Goal: Share content

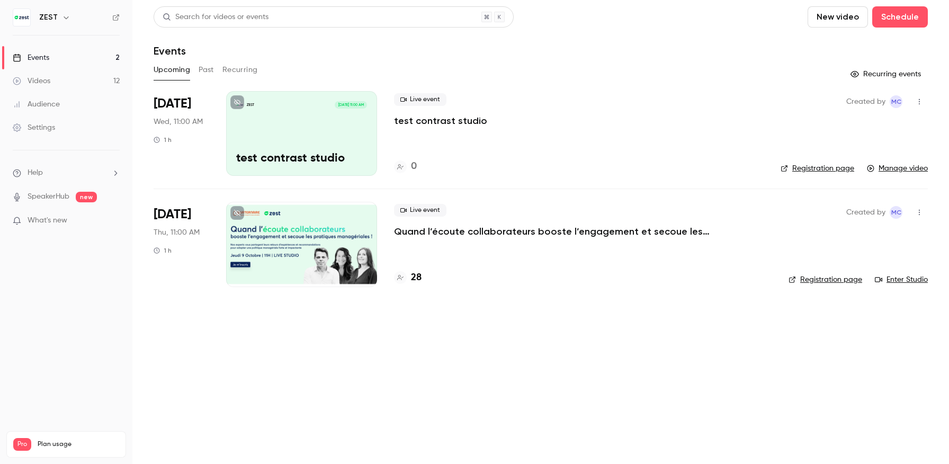
click at [313, 242] on div at bounding box center [301, 244] width 151 height 85
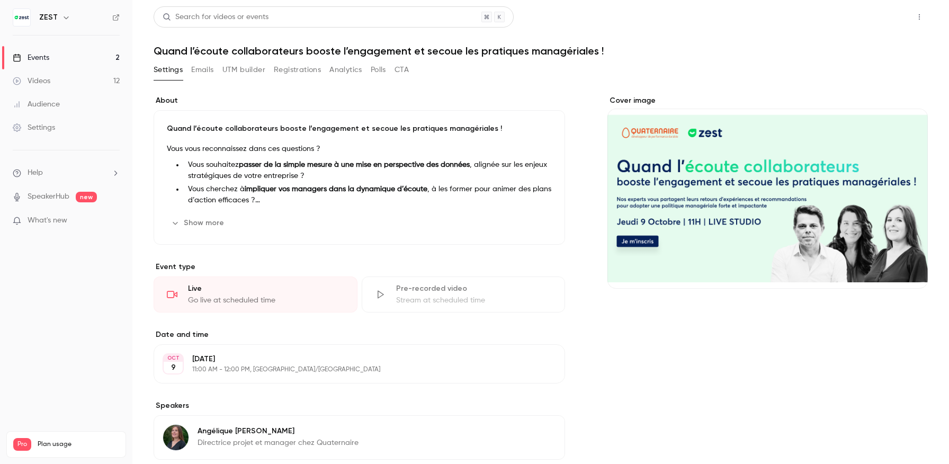
click at [880, 16] on button "Share" at bounding box center [882, 16] width 42 height 21
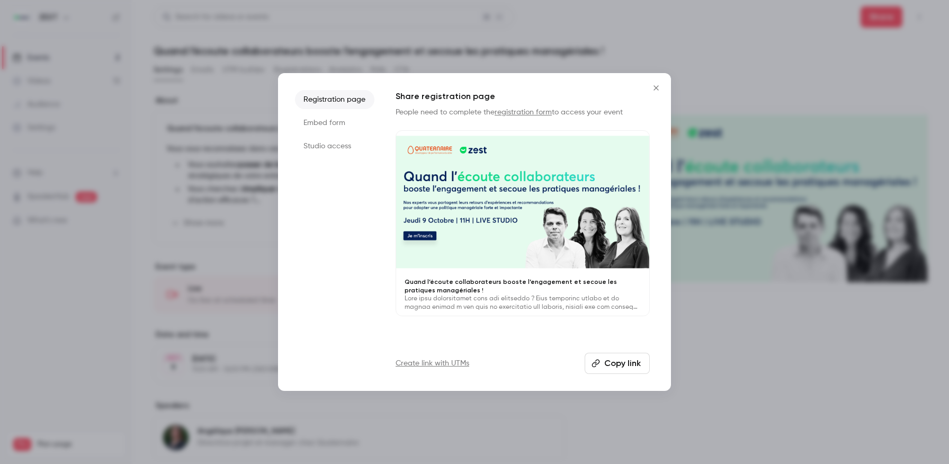
click at [348, 144] on li "Studio access" at bounding box center [334, 146] width 79 height 19
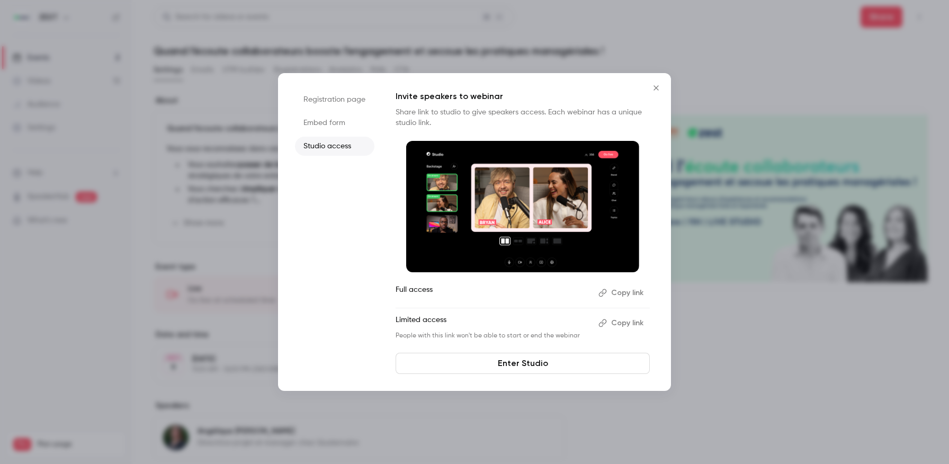
click at [633, 293] on button "Copy link" at bounding box center [622, 292] width 56 height 17
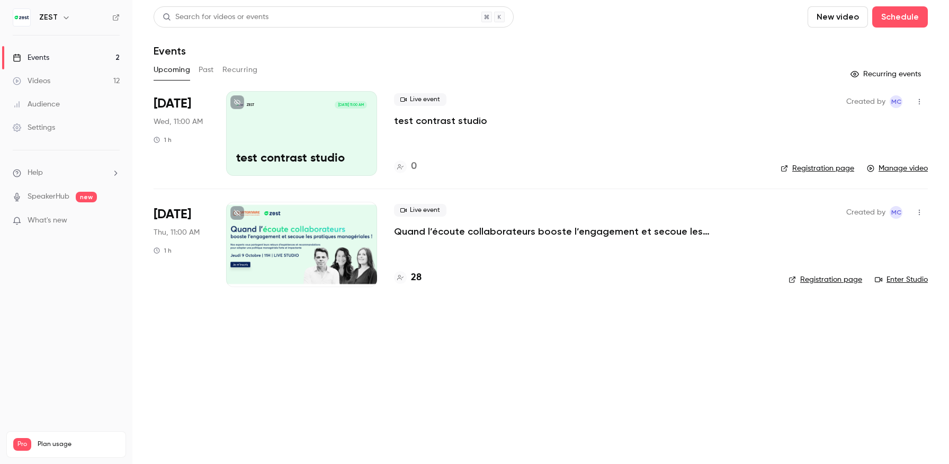
click at [275, 229] on div at bounding box center [301, 244] width 151 height 85
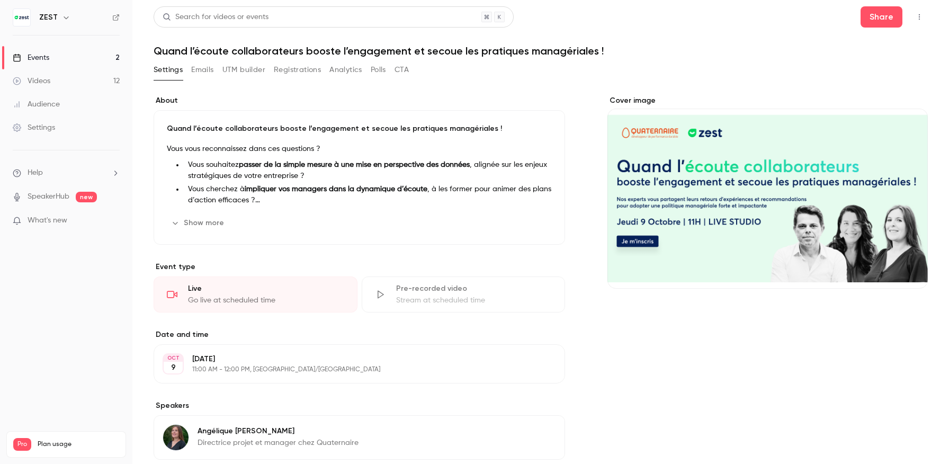
click at [920, 21] on button "button" at bounding box center [919, 16] width 17 height 17
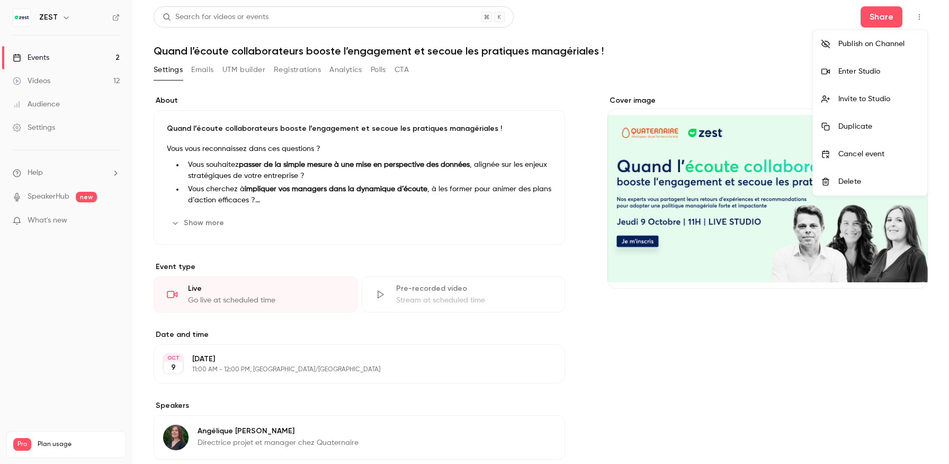
click at [880, 14] on div at bounding box center [474, 232] width 949 height 464
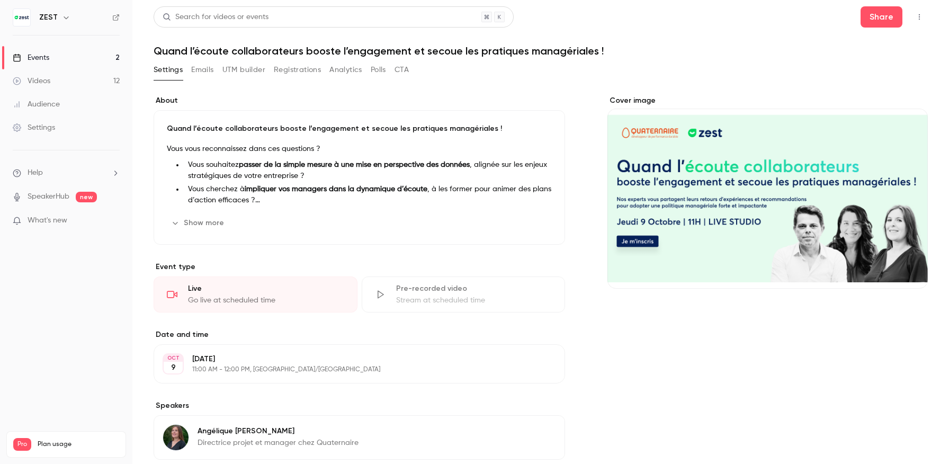
click at [880, 14] on button "Share" at bounding box center [882, 16] width 42 height 21
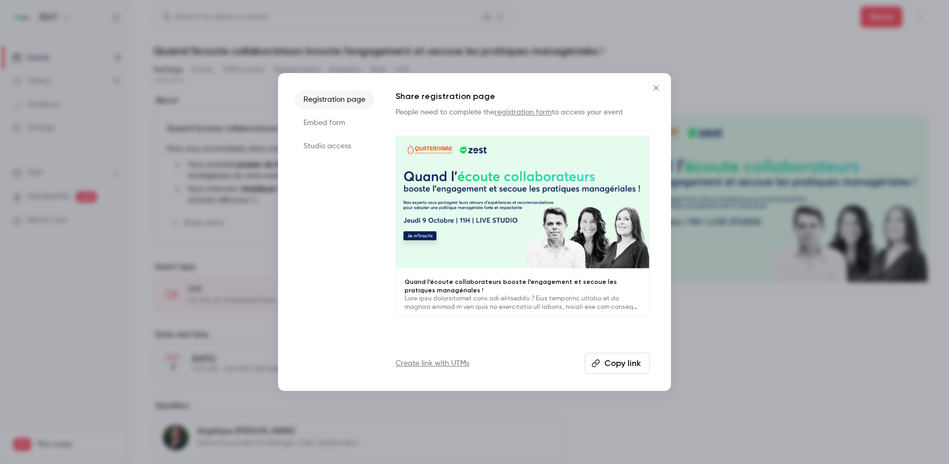
click at [617, 371] on button "Copy link" at bounding box center [617, 363] width 65 height 21
click at [701, 144] on div at bounding box center [474, 232] width 949 height 464
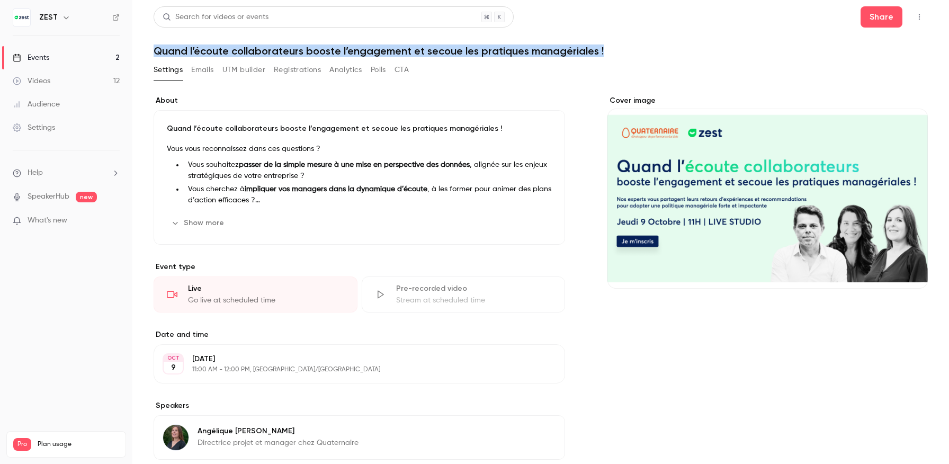
drag, startPoint x: 604, startPoint y: 49, endPoint x: 140, endPoint y: 47, distance: 464.0
click at [140, 47] on main "Search for videos or events Share Quand l’écoute collaborateurs booste l’engage…" at bounding box center [540, 232] width 817 height 464
copy h1 "Quand l’écoute collaborateurs booste l’engagement et secoue les pratiques manag…"
